Goal: Task Accomplishment & Management: Manage account settings

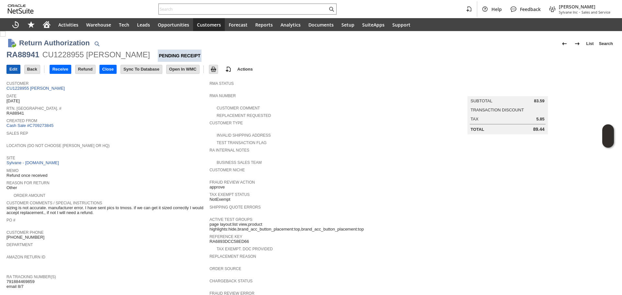
click at [16, 70] on input "Edit" at bounding box center [13, 69] width 13 height 8
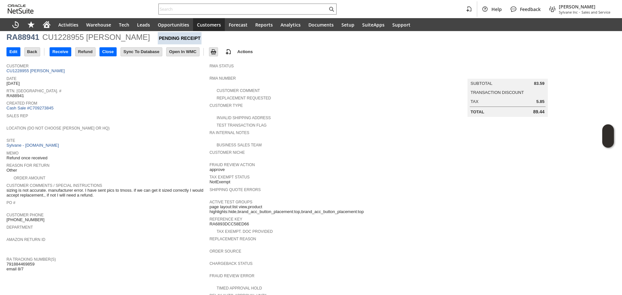
scroll to position [65, 0]
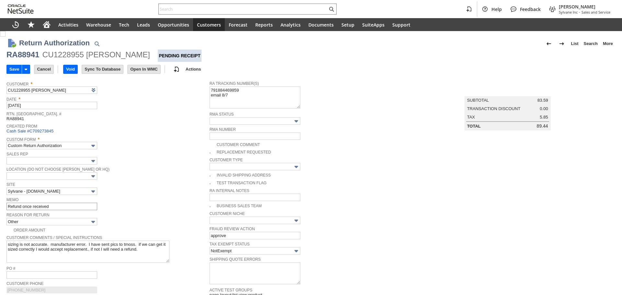
click at [56, 77] on div "Save Save Save & New Save & Print Save & Email Cancel Void" at bounding box center [310, 70] width 609 height 16
click at [71, 211] on span "Reason For Return" at bounding box center [106, 214] width 200 height 7
click at [73, 205] on input "Refund once received" at bounding box center [51, 206] width 91 height 7
type input "Returned to the manufacturer / asked to issue Sylvane a credit"
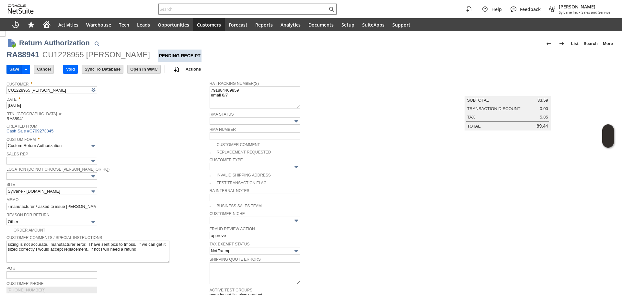
scroll to position [0, 0]
click at [11, 68] on input "Save" at bounding box center [14, 69] width 15 height 8
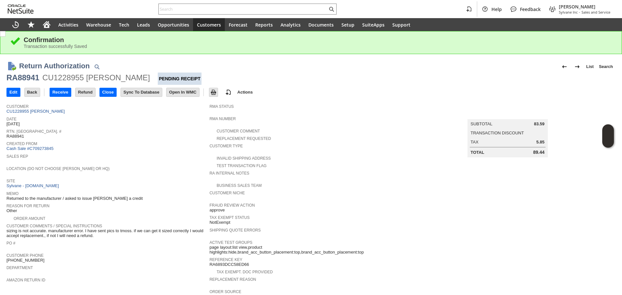
click at [22, 82] on div "RA88941" at bounding box center [22, 78] width 33 height 10
copy div "RA88941"
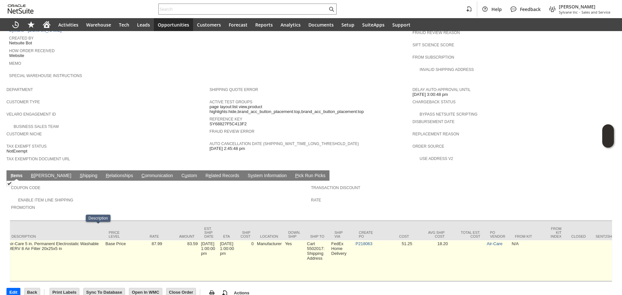
scroll to position [0, 347]
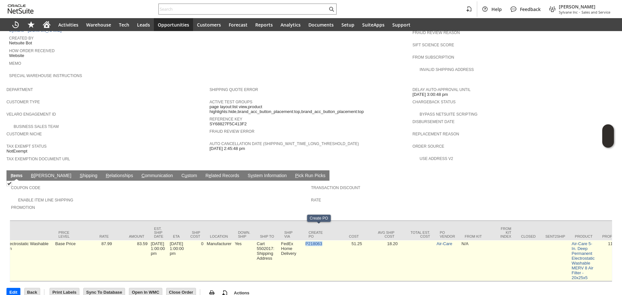
copy link "P218063"
drag, startPoint x: 325, startPoint y: 235, endPoint x: 309, endPoint y: 234, distance: 15.9
click at [309, 240] on td "P218063" at bounding box center [316, 260] width 24 height 41
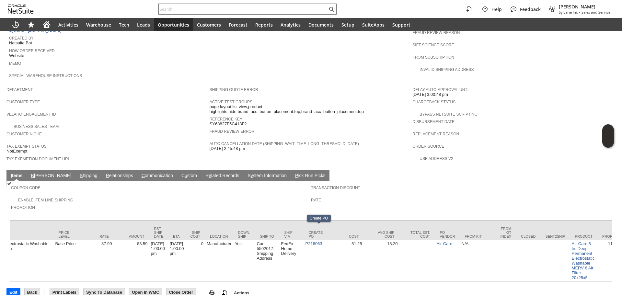
paste input "P218063"
click at [196, 10] on input "text" at bounding box center [243, 9] width 169 height 8
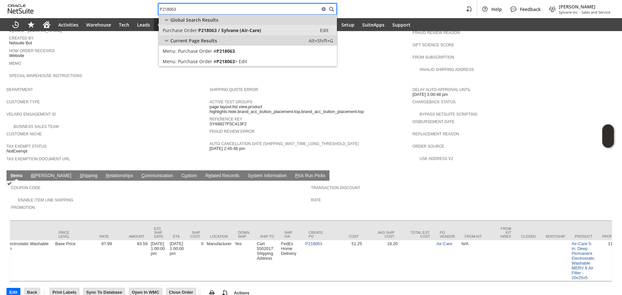
type input "P218063"
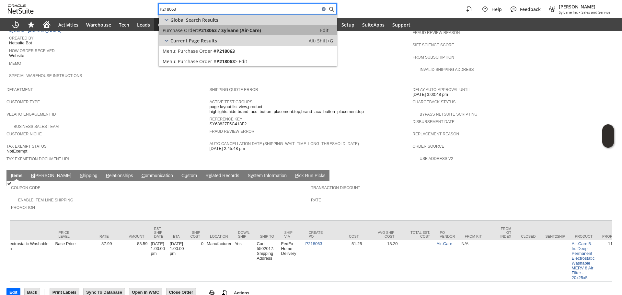
click at [238, 30] on span "P218063 / Sylvane (Air-Care)" at bounding box center [229, 30] width 63 height 6
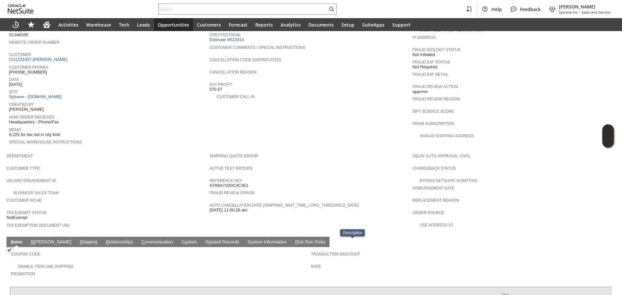
scroll to position [227, 0]
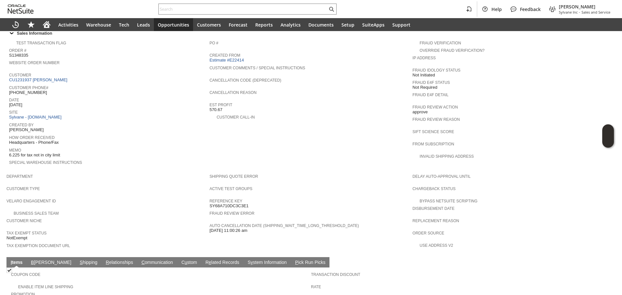
click at [53, 71] on span "Customer" at bounding box center [107, 74] width 197 height 6
click at [48, 84] on span "Customer Phone#" at bounding box center [107, 87] width 197 height 6
click at [47, 77] on link "CU1231937 William Kraus" at bounding box center [39, 79] width 60 height 5
click at [46, 77] on link "CU1231937 William Kraus" at bounding box center [39, 79] width 60 height 5
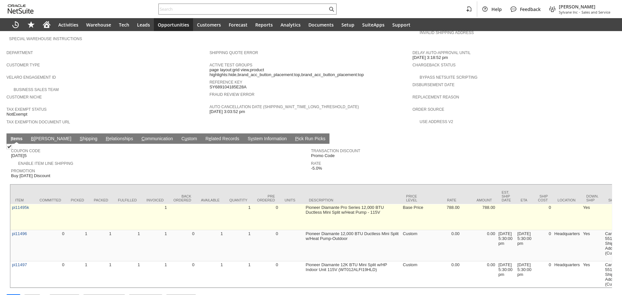
scroll to position [357, 0]
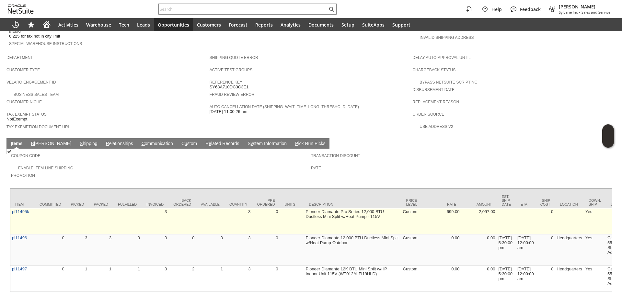
scroll to position [357, 0]
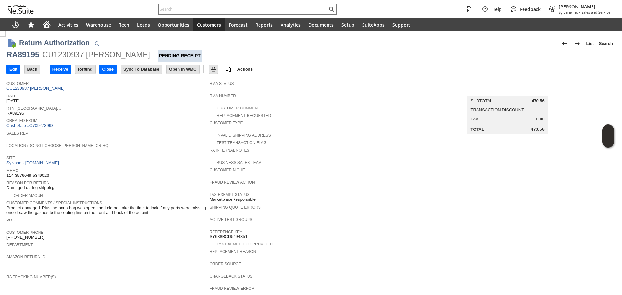
click at [54, 90] on link "CU1230937 [PERSON_NAME]" at bounding box center [36, 88] width 60 height 5
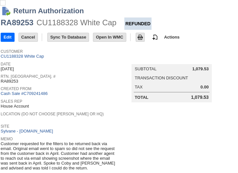
scroll to position [97, 0]
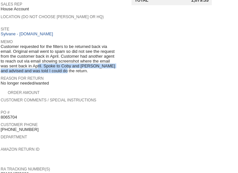
drag, startPoint x: 20, startPoint y: 62, endPoint x: 57, endPoint y: 67, distance: 37.0
click at [57, 67] on span "Customer requested for the filters to be returned back via email. Original emai…" at bounding box center [58, 58] width 115 height 29
drag, startPoint x: 57, startPoint y: 67, endPoint x: 60, endPoint y: 59, distance: 8.8
click at [60, 59] on span "Customer requested for the filters to be returned back via email. Original emai…" at bounding box center [58, 58] width 115 height 29
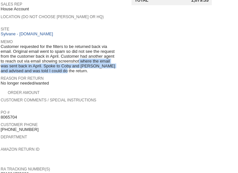
click at [60, 59] on span "Customer requested for the filters to be returned back via email. Original emai…" at bounding box center [58, 58] width 115 height 29
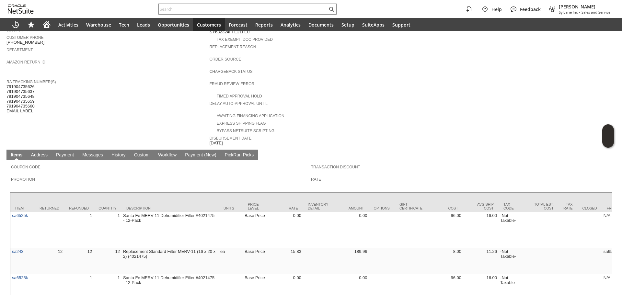
scroll to position [227, 0]
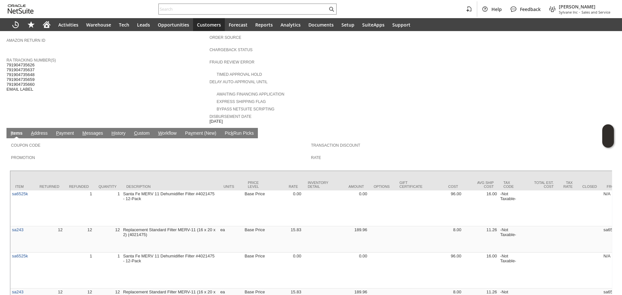
click at [118, 131] on link "H istory" at bounding box center [118, 134] width 17 height 6
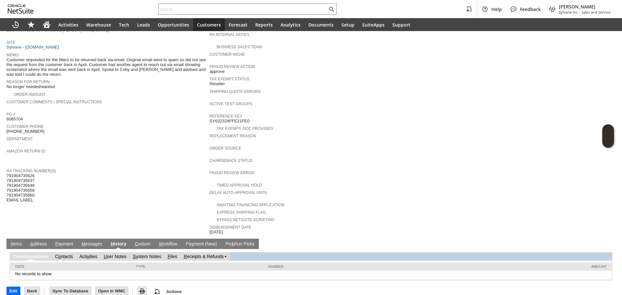
scroll to position [0, 0]
click at [154, 254] on link "S ystem Notes" at bounding box center [147, 256] width 28 height 5
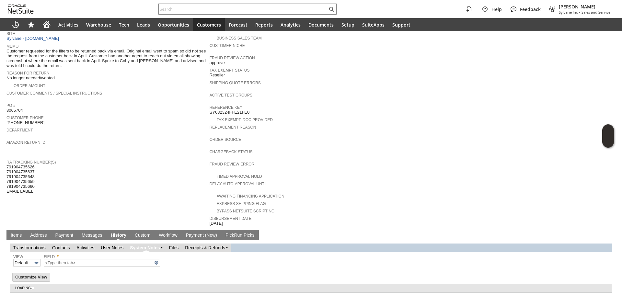
scroll to position [138, 0]
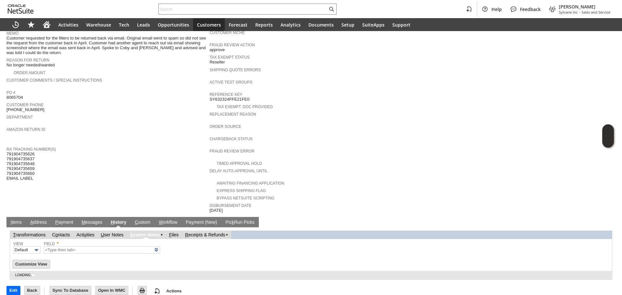
type input "1 to 25 of 87"
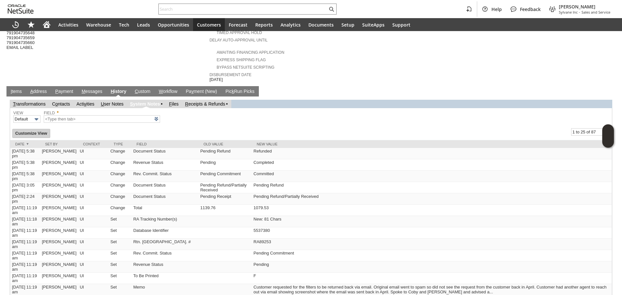
scroll to position [267, 0]
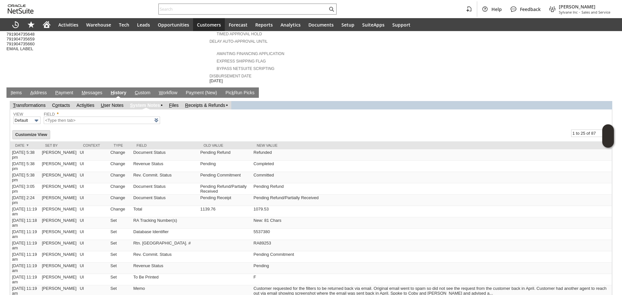
click at [17, 90] on link "I tems" at bounding box center [16, 93] width 14 height 6
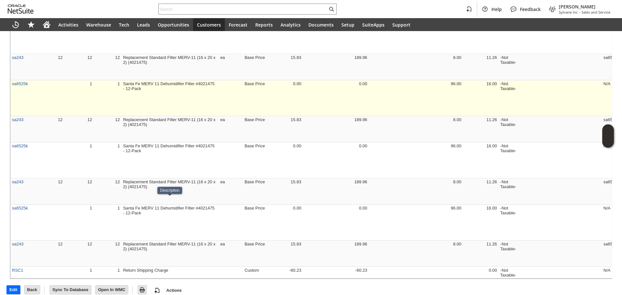
scroll to position [526, 0]
